Goal: Task Accomplishment & Management: Use online tool/utility

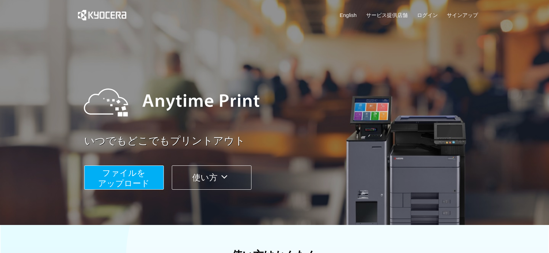
click at [147, 176] on button "ファイルを ​​アップロード" at bounding box center [124, 178] width 80 height 24
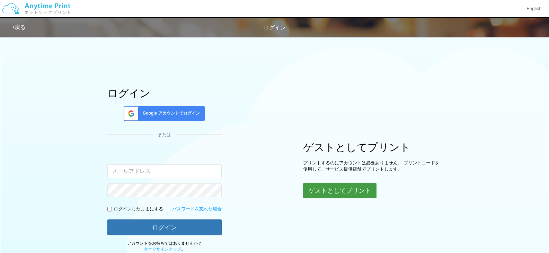
click at [311, 189] on button "ゲストとしてプリント" at bounding box center [339, 190] width 73 height 15
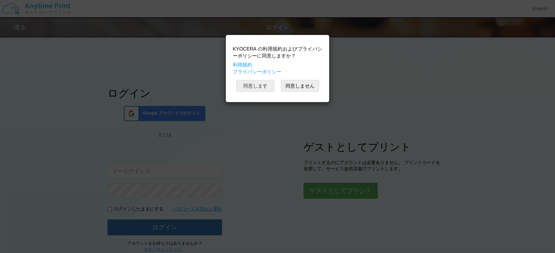
click at [252, 87] on button "同意します" at bounding box center [255, 86] width 38 height 12
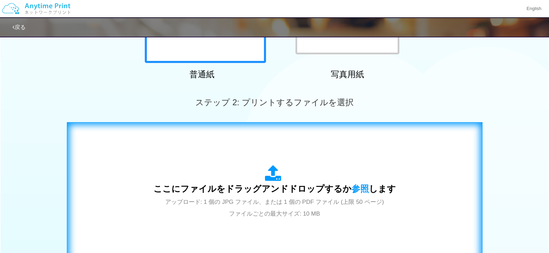
scroll to position [243, 0]
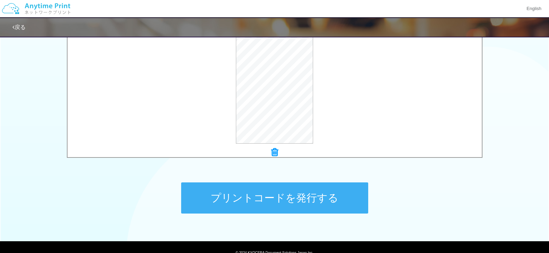
click at [309, 207] on button "プリントコードを発行する" at bounding box center [274, 198] width 187 height 31
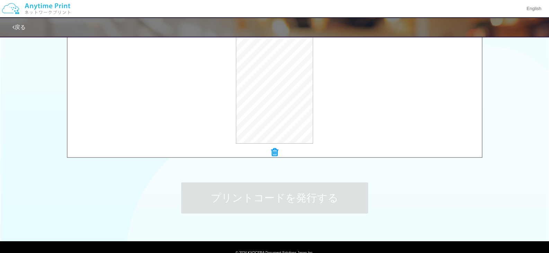
scroll to position [0, 0]
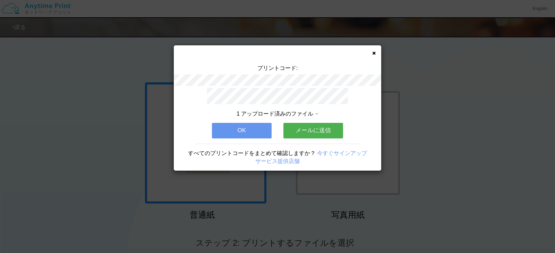
click at [257, 129] on button "OK" at bounding box center [242, 130] width 60 height 15
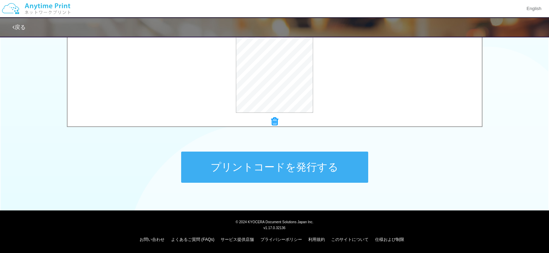
scroll to position [274, 0]
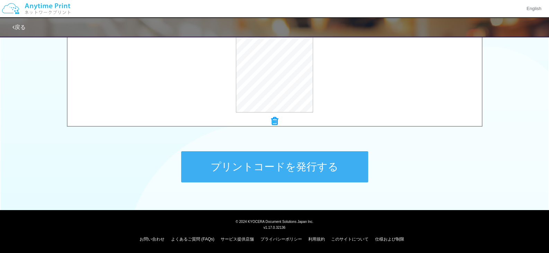
click at [307, 167] on button "プリントコードを発行する" at bounding box center [274, 166] width 187 height 31
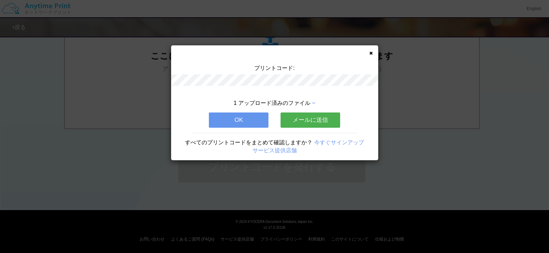
scroll to position [0, 0]
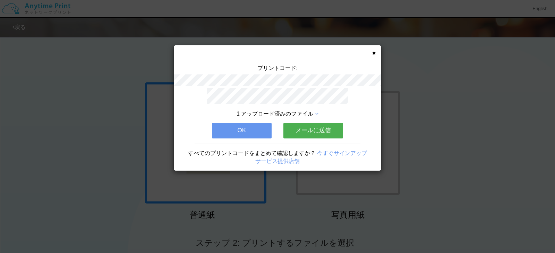
click at [250, 130] on button "OK" at bounding box center [242, 130] width 60 height 15
